Goal: Information Seeking & Learning: Learn about a topic

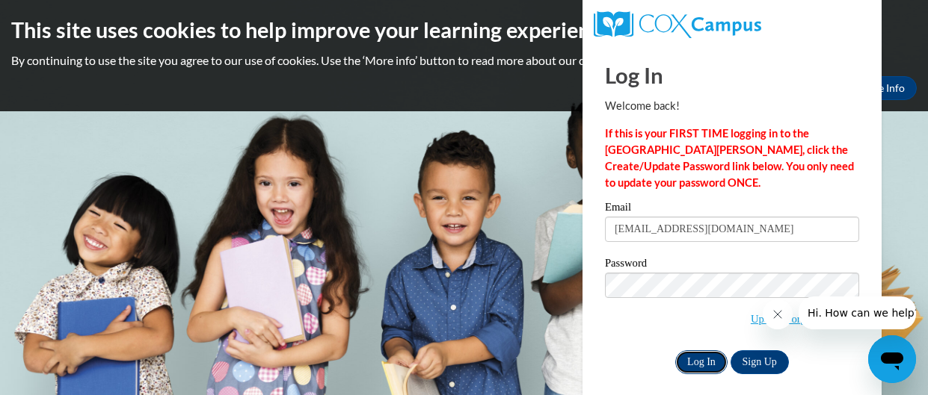
click at [713, 364] on input "Log In" at bounding box center [701, 363] width 52 height 24
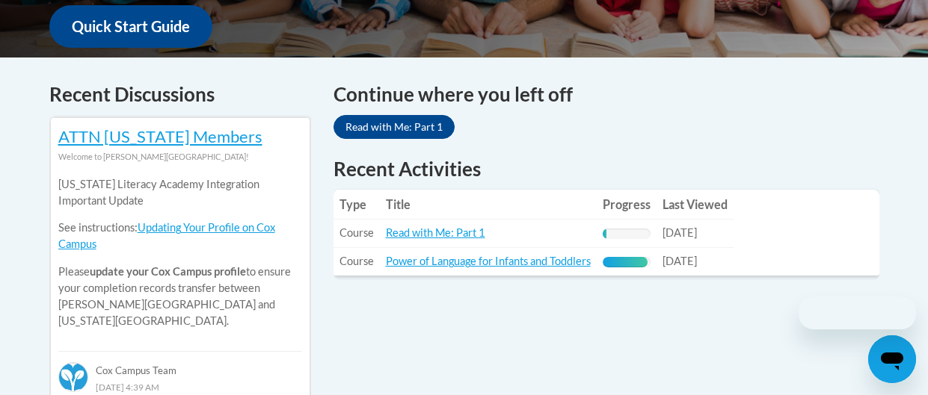
scroll to position [584, 0]
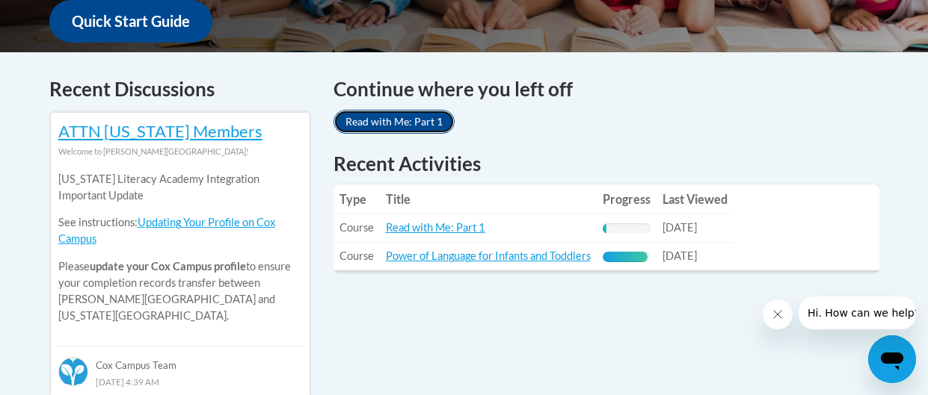
click at [393, 120] on link "Read with Me: Part 1" at bounding box center [393, 122] width 121 height 24
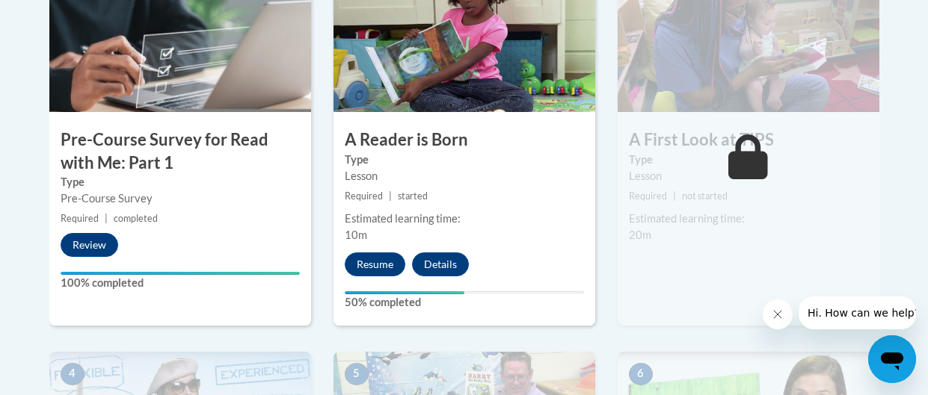
scroll to position [537, 0]
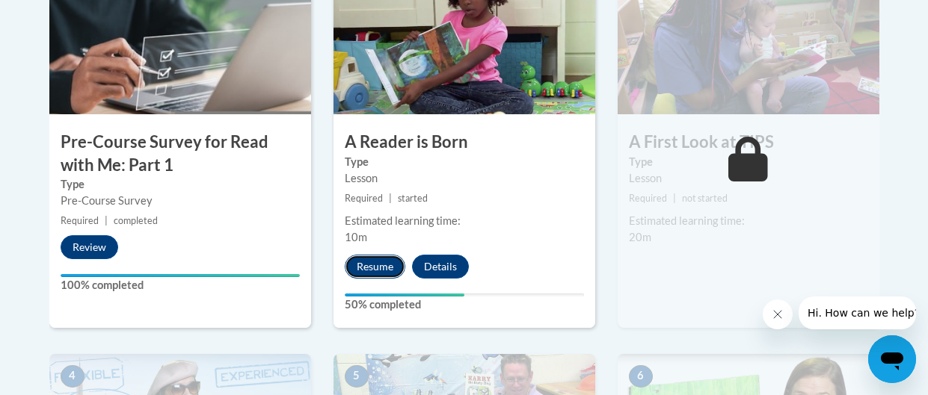
click at [395, 264] on button "Resume" at bounding box center [375, 267] width 61 height 24
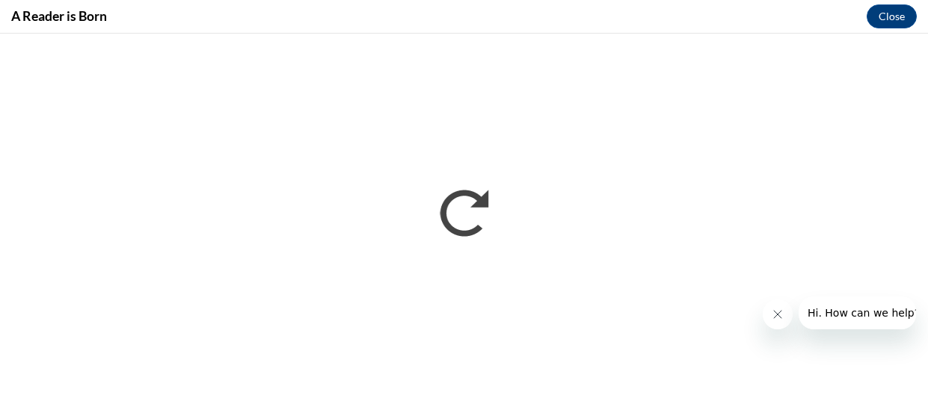
scroll to position [0, 0]
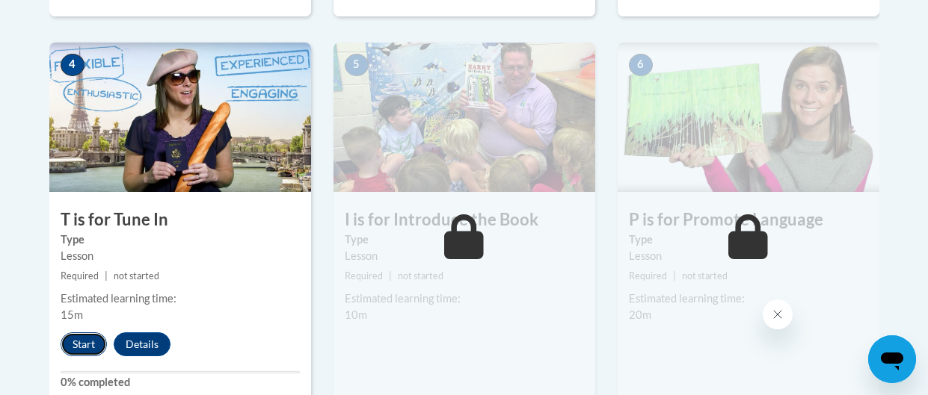
click at [85, 339] on button "Start" at bounding box center [84, 345] width 46 height 24
